Goal: Transaction & Acquisition: Purchase product/service

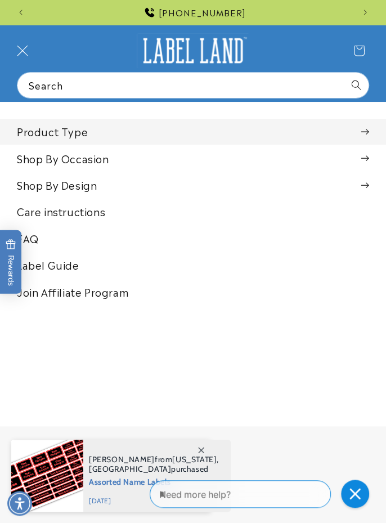
click at [88, 125] on summary "Product Type" at bounding box center [193, 131] width 386 height 25
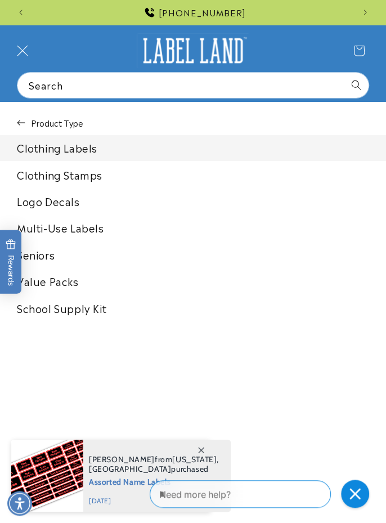
click at [92, 140] on link "Clothing Labels" at bounding box center [193, 147] width 386 height 25
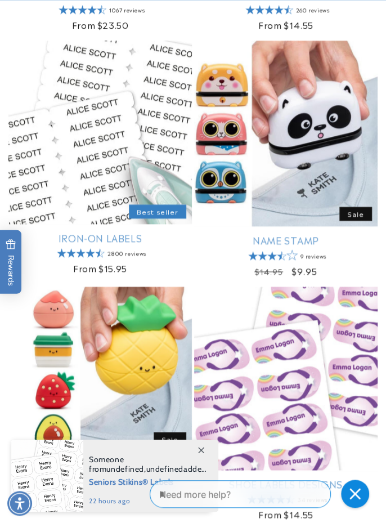
click at [87, 231] on link "Iron-On Labels" at bounding box center [100, 237] width 184 height 12
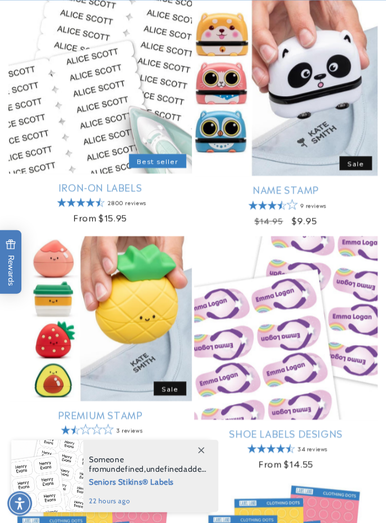
scroll to position [484, 0]
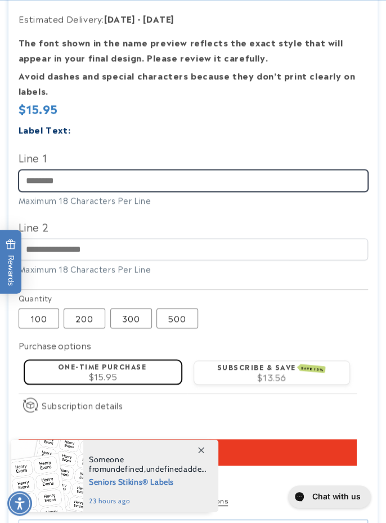
click at [49, 191] on input "Line 1" at bounding box center [194, 180] width 350 height 22
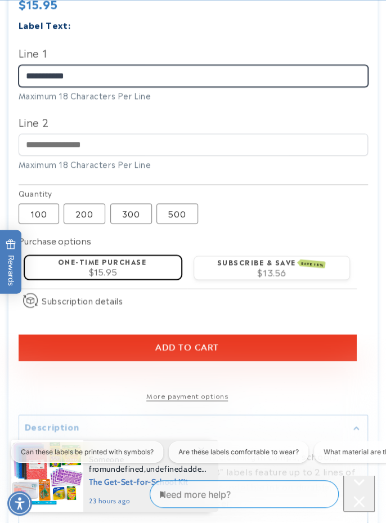
scroll to position [0, 322]
type input "**********"
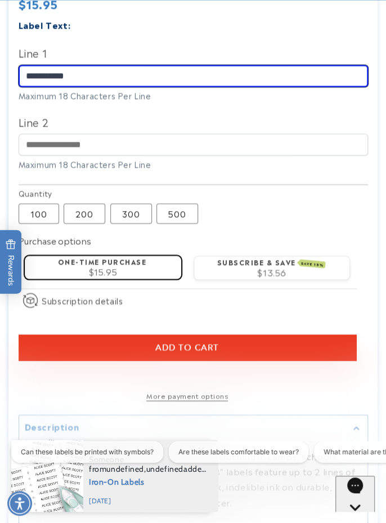
scroll to position [0, 0]
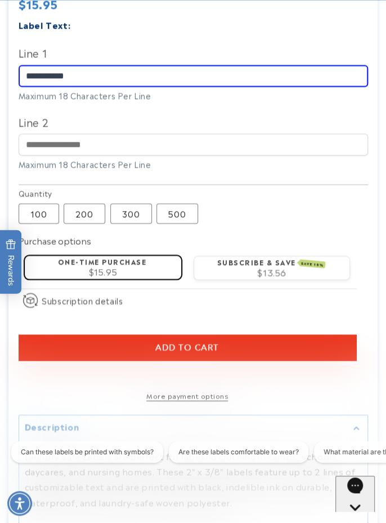
click at [123, 276] on div "One-time purchase $15.95" at bounding box center [103, 266] width 141 height 20
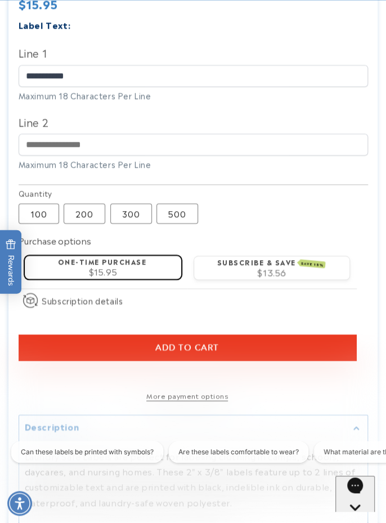
scroll to position [0, 322]
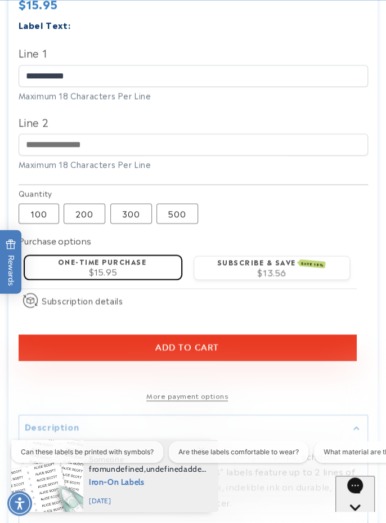
click at [231, 360] on button "Add to cart" at bounding box center [188, 347] width 338 height 26
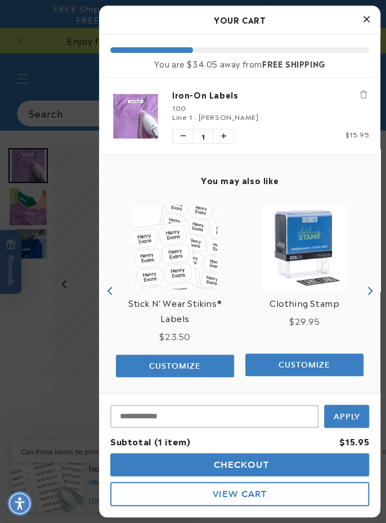
scroll to position [0, 0]
click at [364, 17] on icon "Close Cart" at bounding box center [367, 19] width 6 height 10
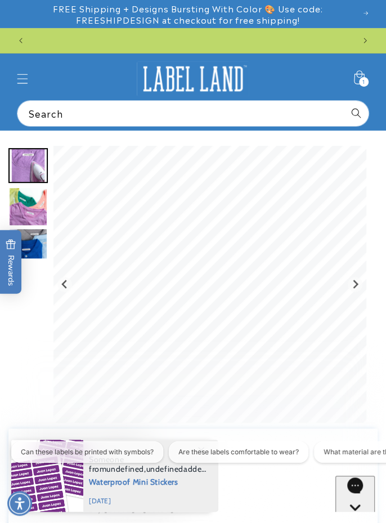
scroll to position [0, 643]
click at [363, 74] on icon at bounding box center [359, 77] width 11 height 14
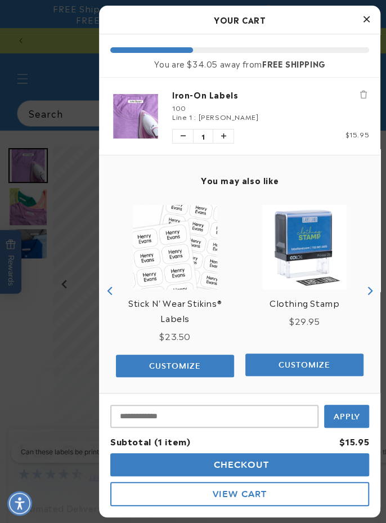
scroll to position [0, 0]
click at [253, 466] on span "Checkout" at bounding box center [240, 464] width 58 height 11
